Goal: Answer question/provide support

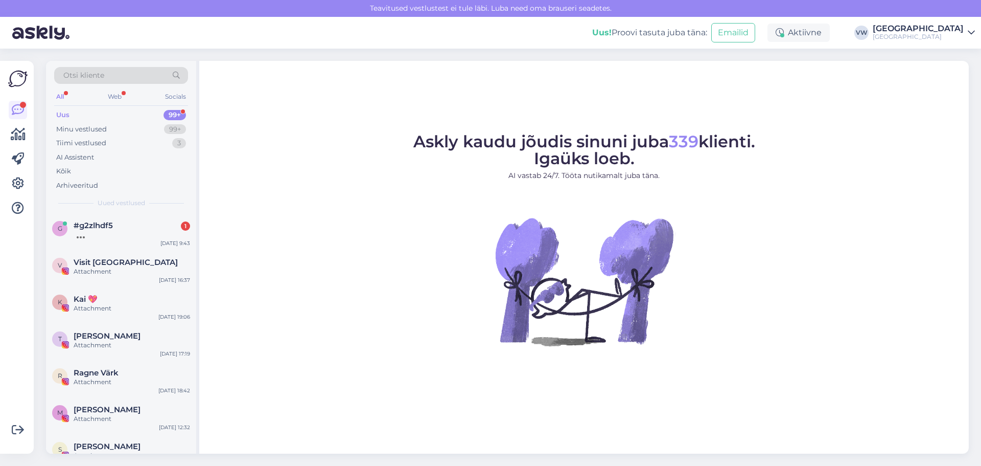
click at [122, 208] on div "Otsi kliente All Web Socials Uus 99+ Minu vestlused 99+ Tiimi vestlused 3 AI As…" at bounding box center [121, 137] width 150 height 153
click at [116, 225] on div "#g2zlhdf5 1" at bounding box center [132, 225] width 117 height 9
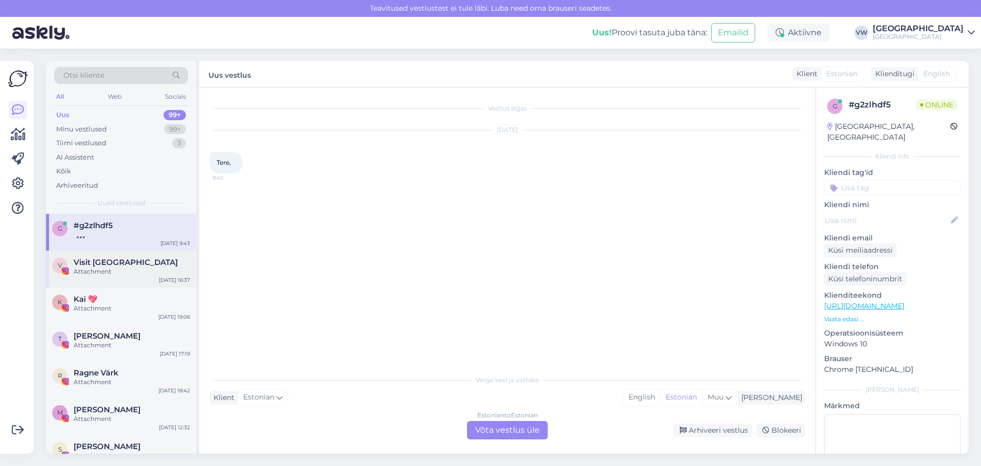
click at [136, 277] on div "V Visit [GEOGRAPHIC_DATA] Attachment [DATE] 16:37" at bounding box center [121, 268] width 150 height 37
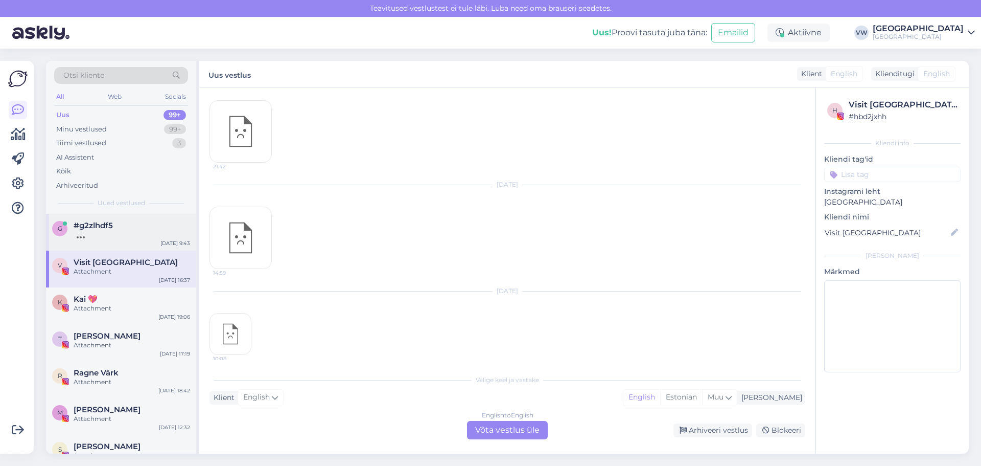
scroll to position [6020, 0]
click at [151, 237] on div at bounding box center [132, 234] width 117 height 9
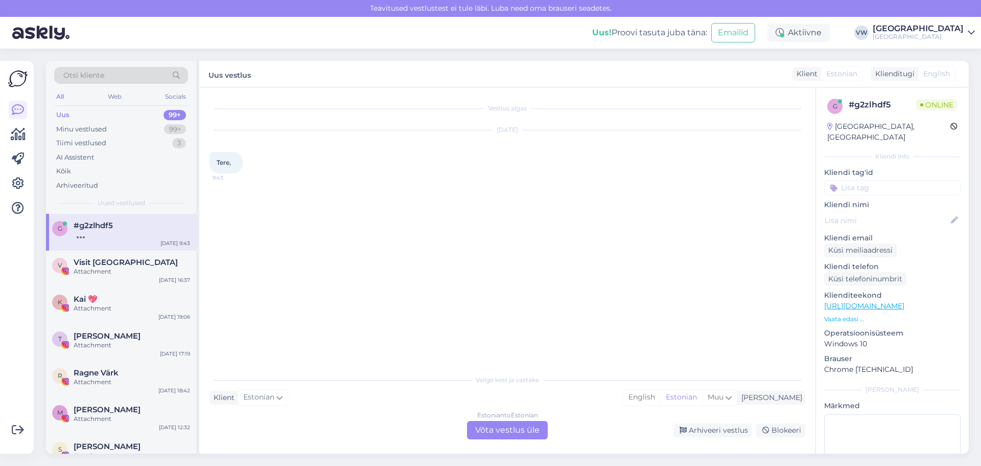
click at [502, 425] on div "Estonian to Estonian Võta vestlus üle" at bounding box center [507, 430] width 81 height 18
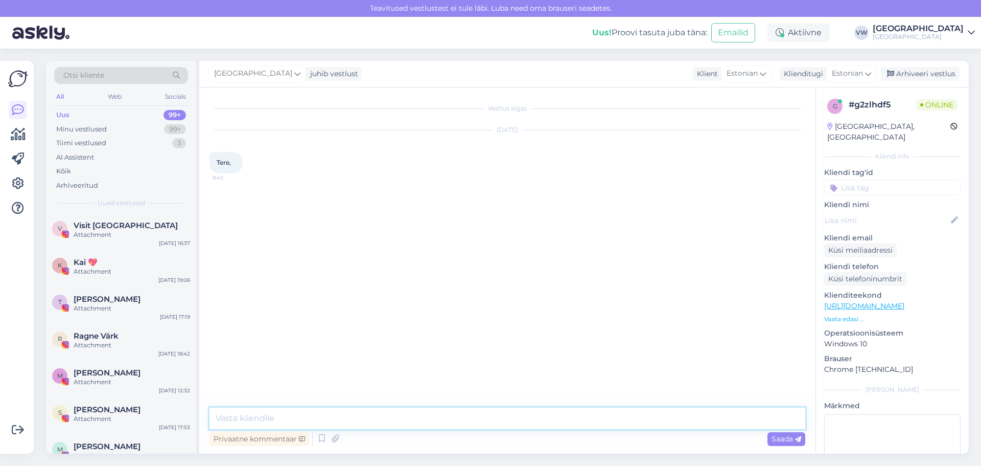
click at [505, 428] on textarea at bounding box center [508, 417] width 596 height 21
type textarea "Tere hommikust!"
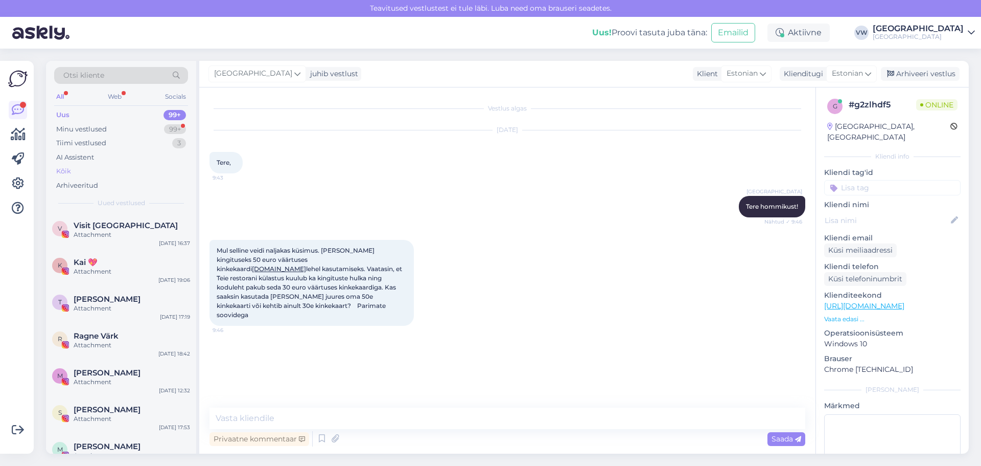
click at [108, 169] on div "Kõik" at bounding box center [121, 171] width 134 height 14
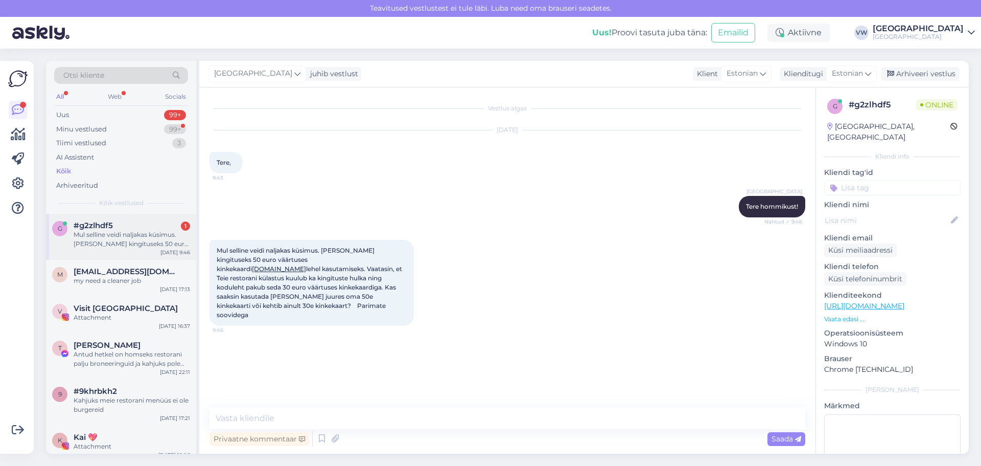
click at [101, 246] on div "Mul selline veidi naljakas küsimus. [PERSON_NAME] kingituseks 50 euro väärtuses…" at bounding box center [132, 239] width 117 height 18
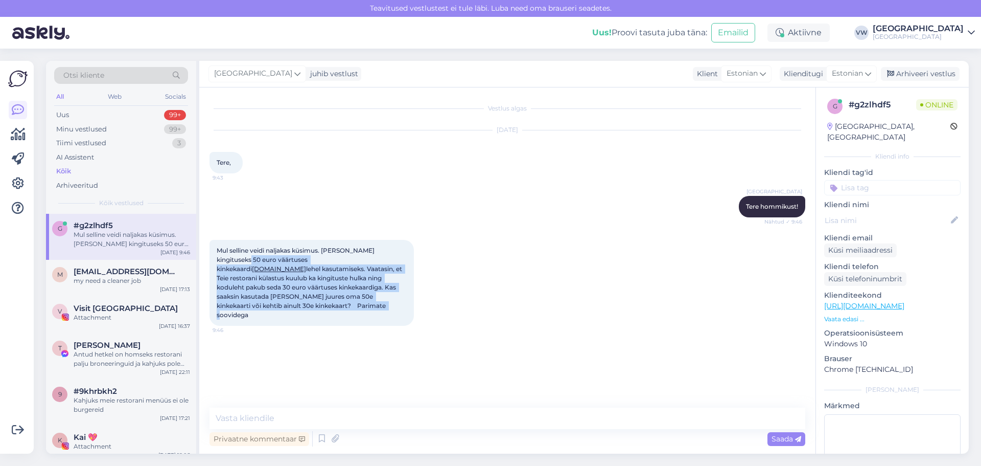
drag, startPoint x: 282, startPoint y: 304, endPoint x: 216, endPoint y: 255, distance: 81.8
click at [216, 255] on div "Mul selline veidi naljakas küsimus. [PERSON_NAME] kingituseks 50 euro väärtuses…" at bounding box center [312, 283] width 204 height 86
click at [229, 269] on span "Mul selline veidi naljakas küsimus. [PERSON_NAME] kingituseks 50 euro väärtuses…" at bounding box center [310, 282] width 187 height 72
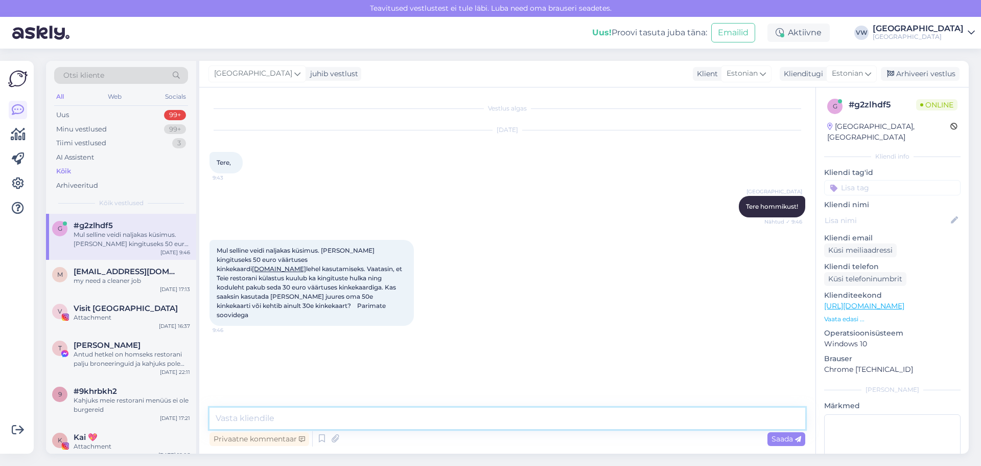
click at [249, 415] on textarea at bounding box center [508, 417] width 596 height 21
type textarea "T"
type textarea "P"
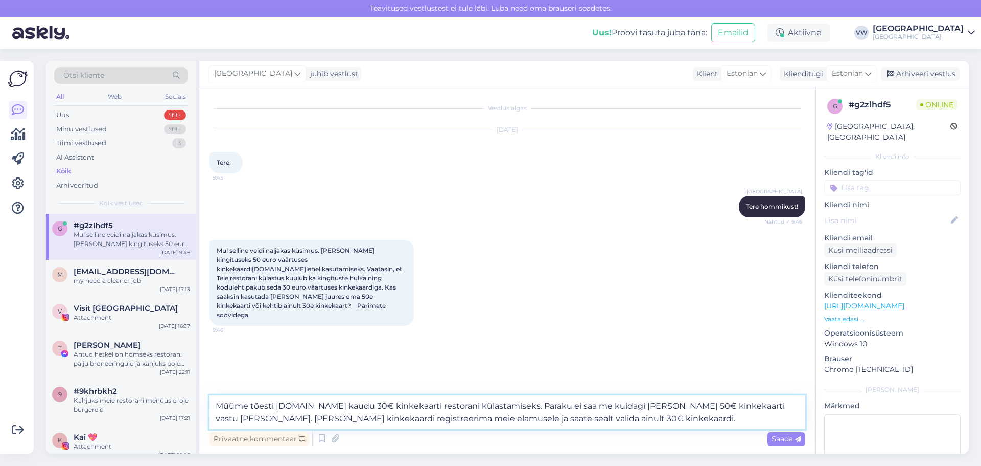
click at [750, 408] on textarea "Müüme tõesti [DOMAIN_NAME] kaudu 30€ kinkekaarti restorani külastamiseks. Parak…" at bounding box center [508, 412] width 596 height 34
click at [608, 416] on textarea "Müüme tõesti [DOMAIN_NAME] kaudu 30€ kinkekaarti restorani külastamiseks. Parak…" at bounding box center [508, 412] width 596 height 34
click at [613, 418] on textarea "Müüme tõesti [DOMAIN_NAME] kaudu 30€ kinkekaarti restorani külastamiseks. Parak…" at bounding box center [508, 412] width 596 height 34
type textarea "Müüme tõesti [DOMAIN_NAME] kaudu 30€ kinkekaarti restorani külastamiseks. Parak…"
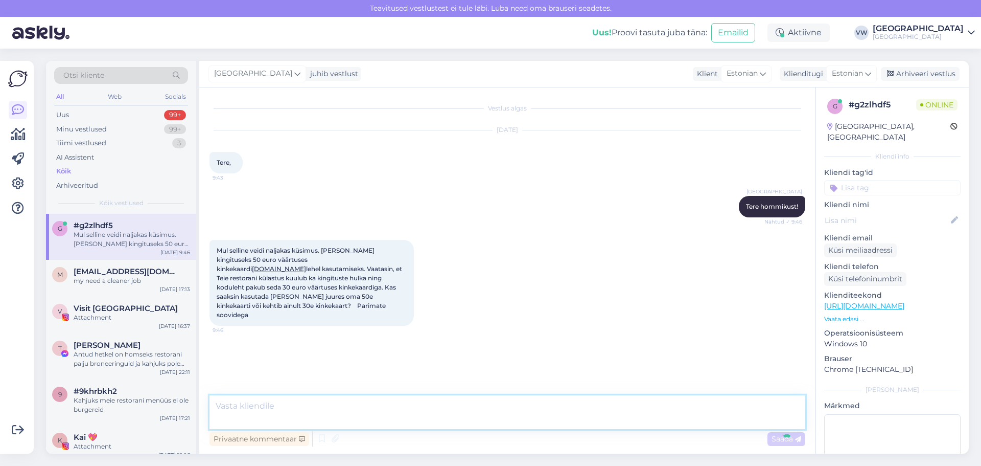
scroll to position [1, 0]
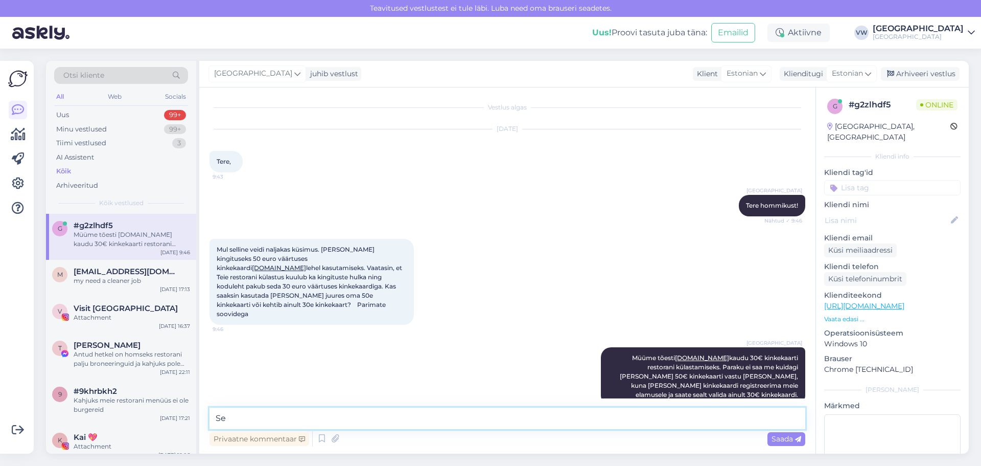
type textarea "S"
